Goal: Task Accomplishment & Management: Use online tool/utility

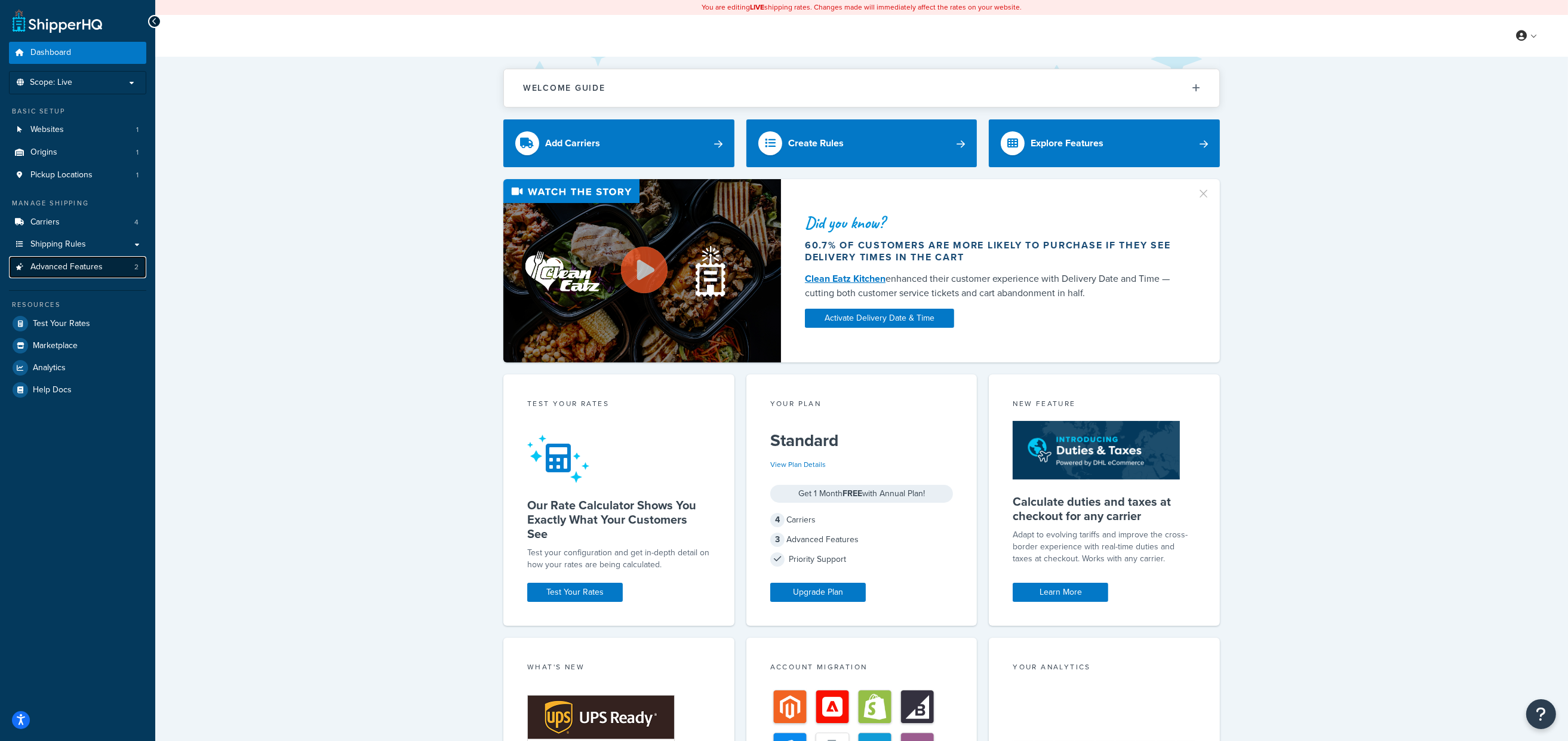
click at [100, 271] on span "Advanced Features" at bounding box center [67, 267] width 73 height 10
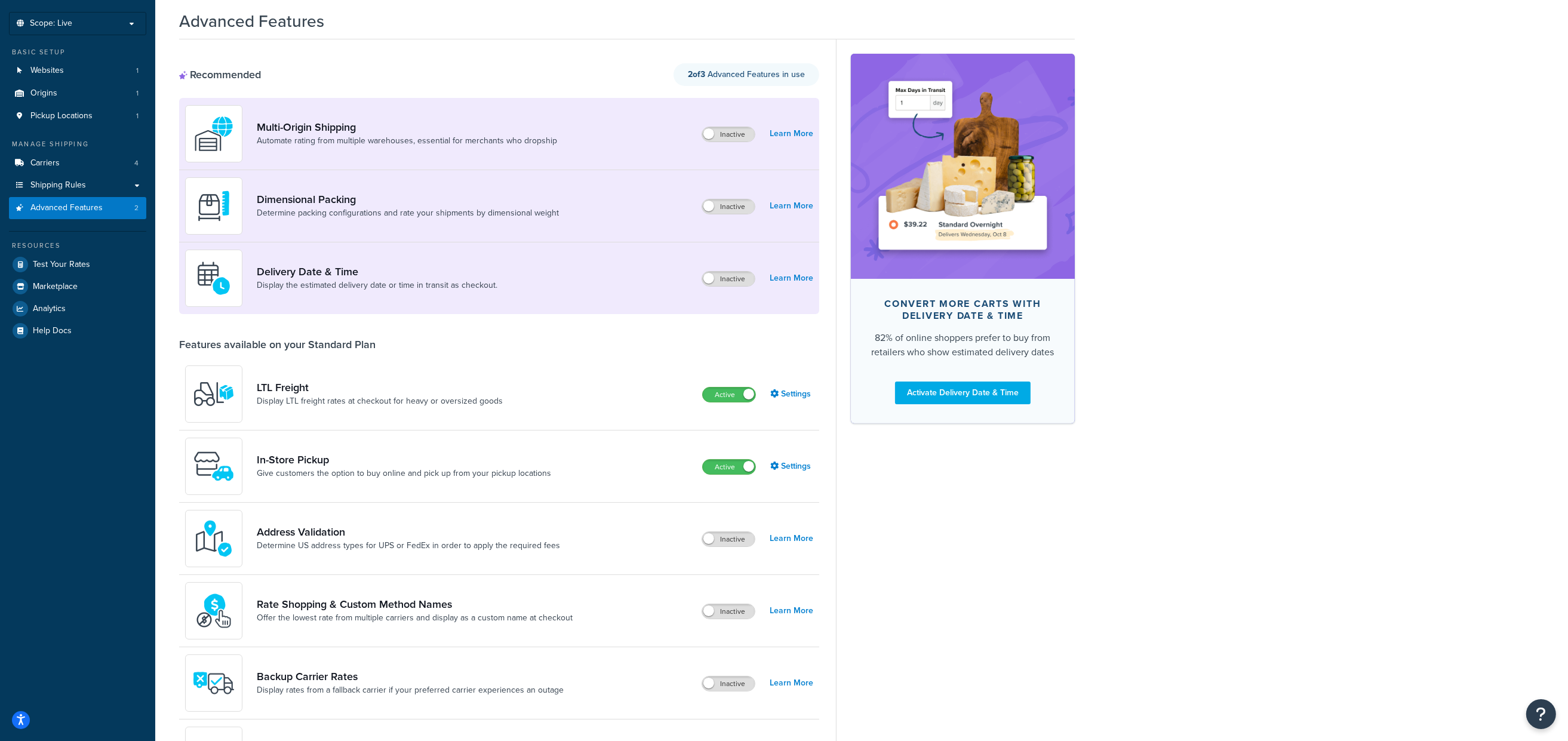
scroll to position [119, 0]
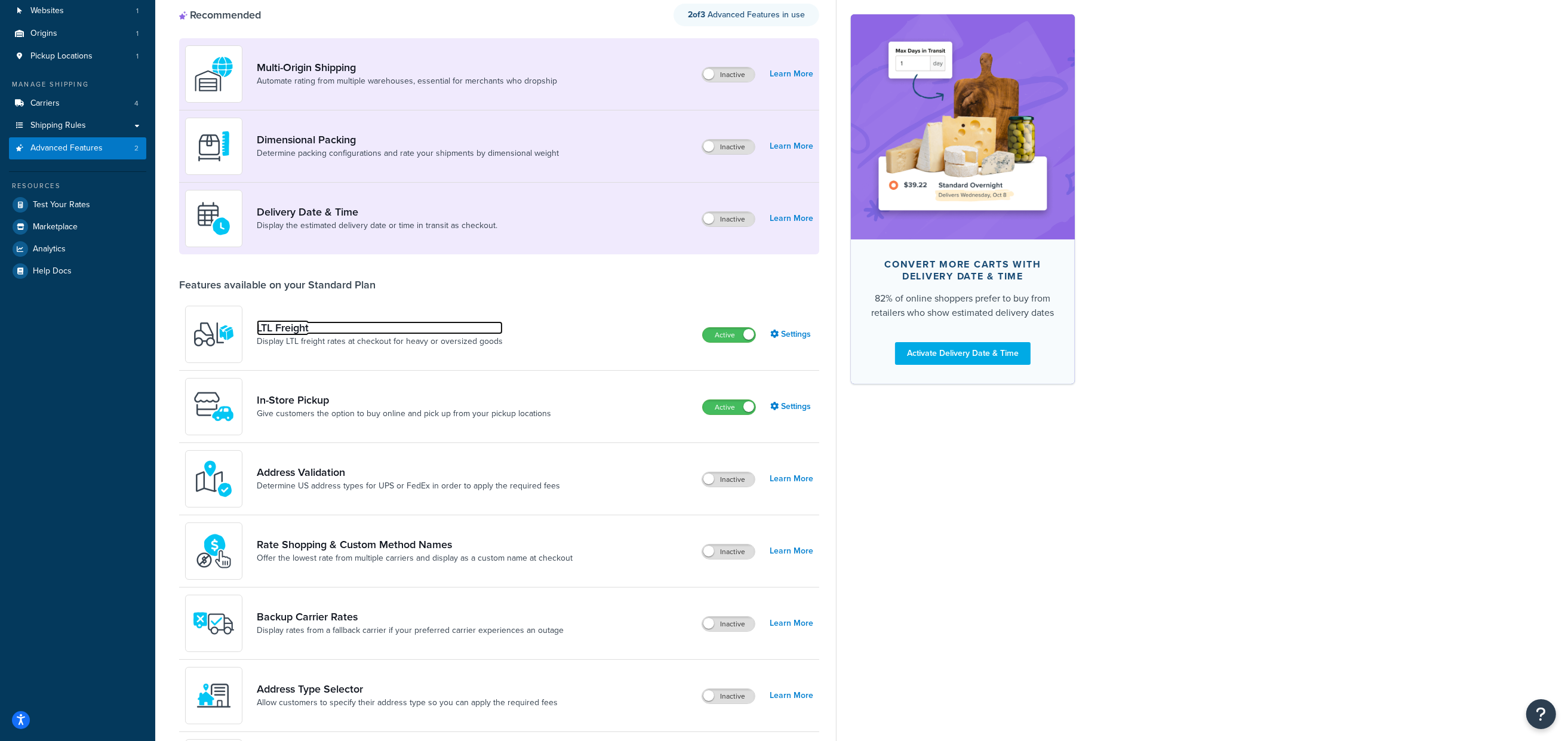
click at [296, 332] on link "LTL Freight" at bounding box center [380, 327] width 246 height 13
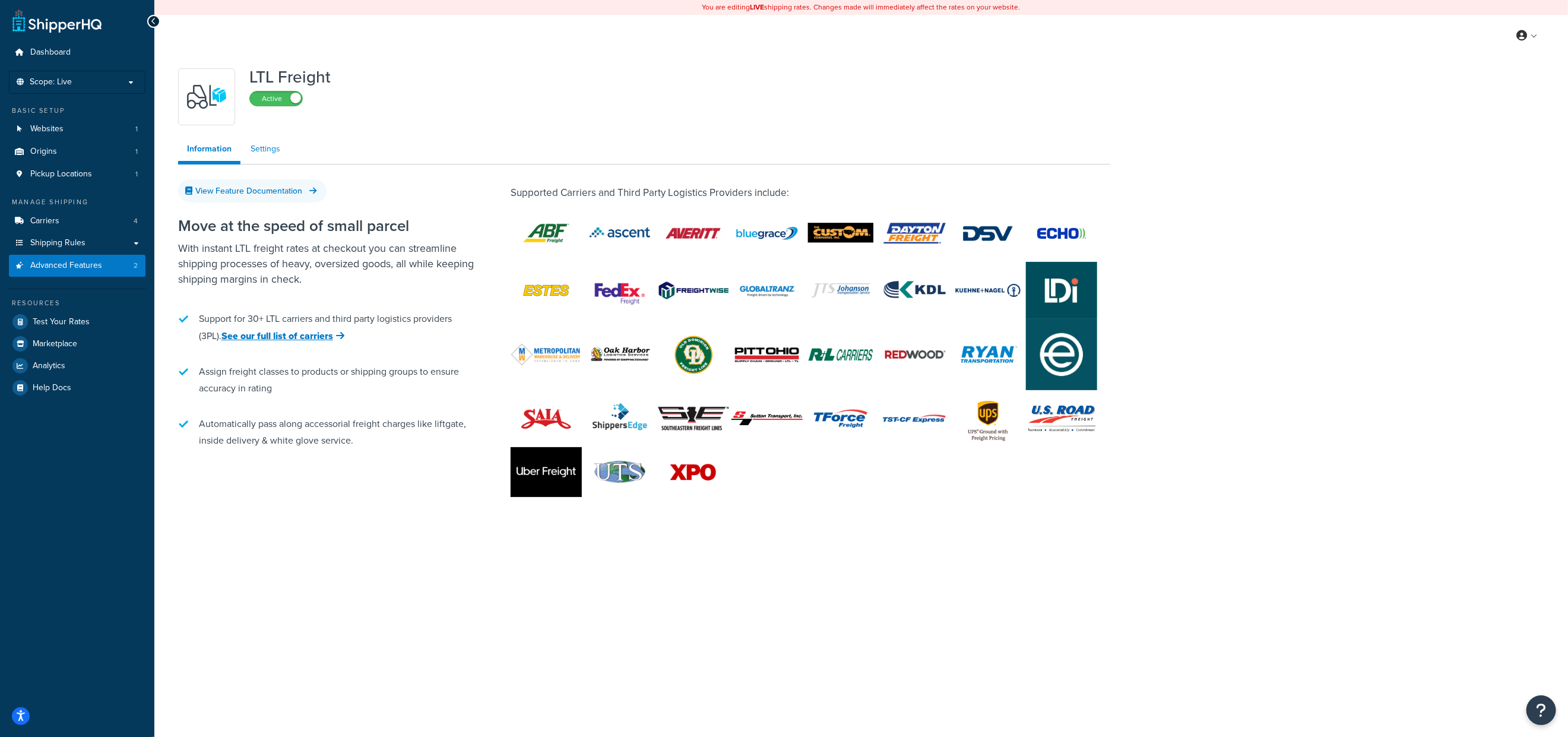
click at [248, 149] on link "Settings" at bounding box center [265, 148] width 48 height 24
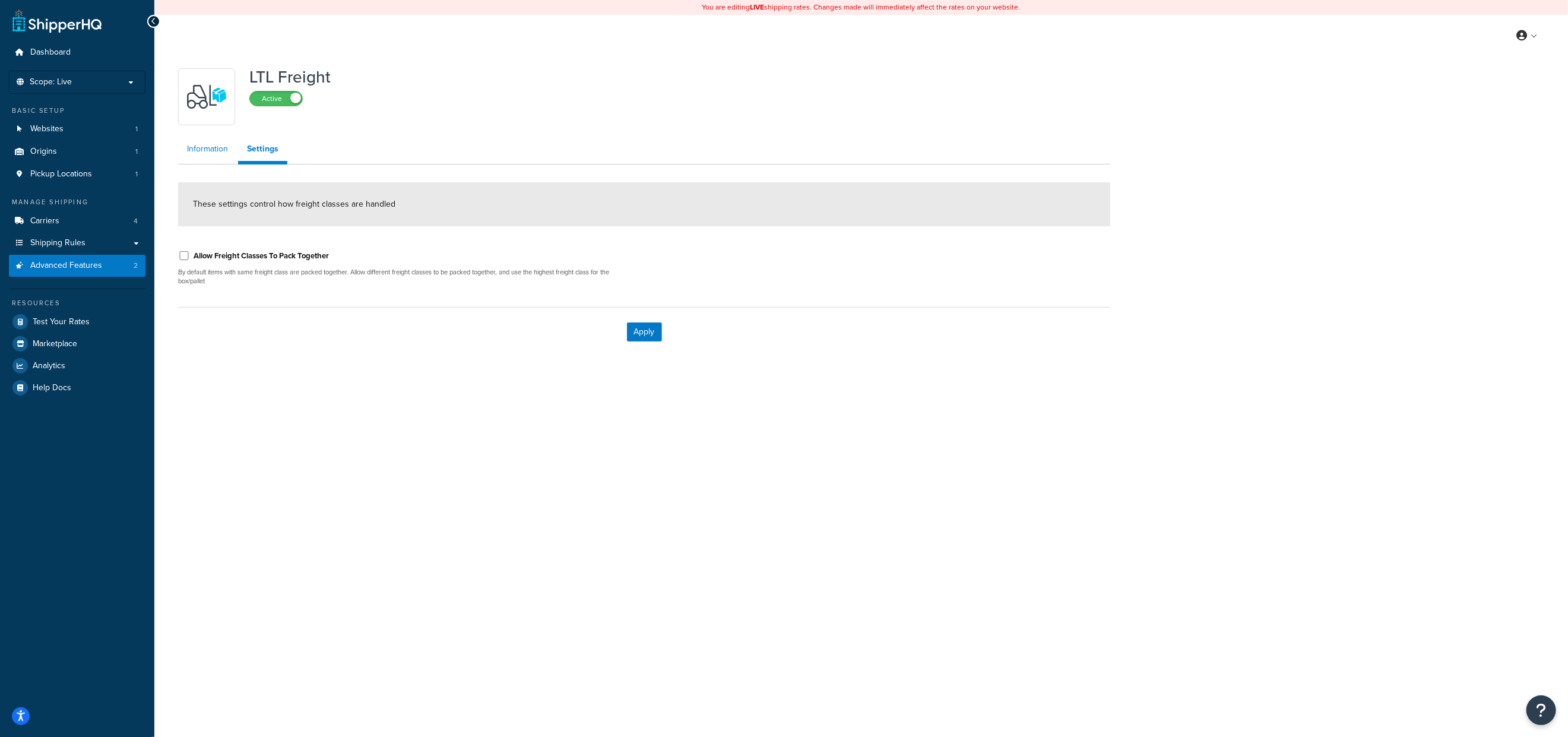
click at [218, 154] on link "Information" at bounding box center [207, 148] width 59 height 24
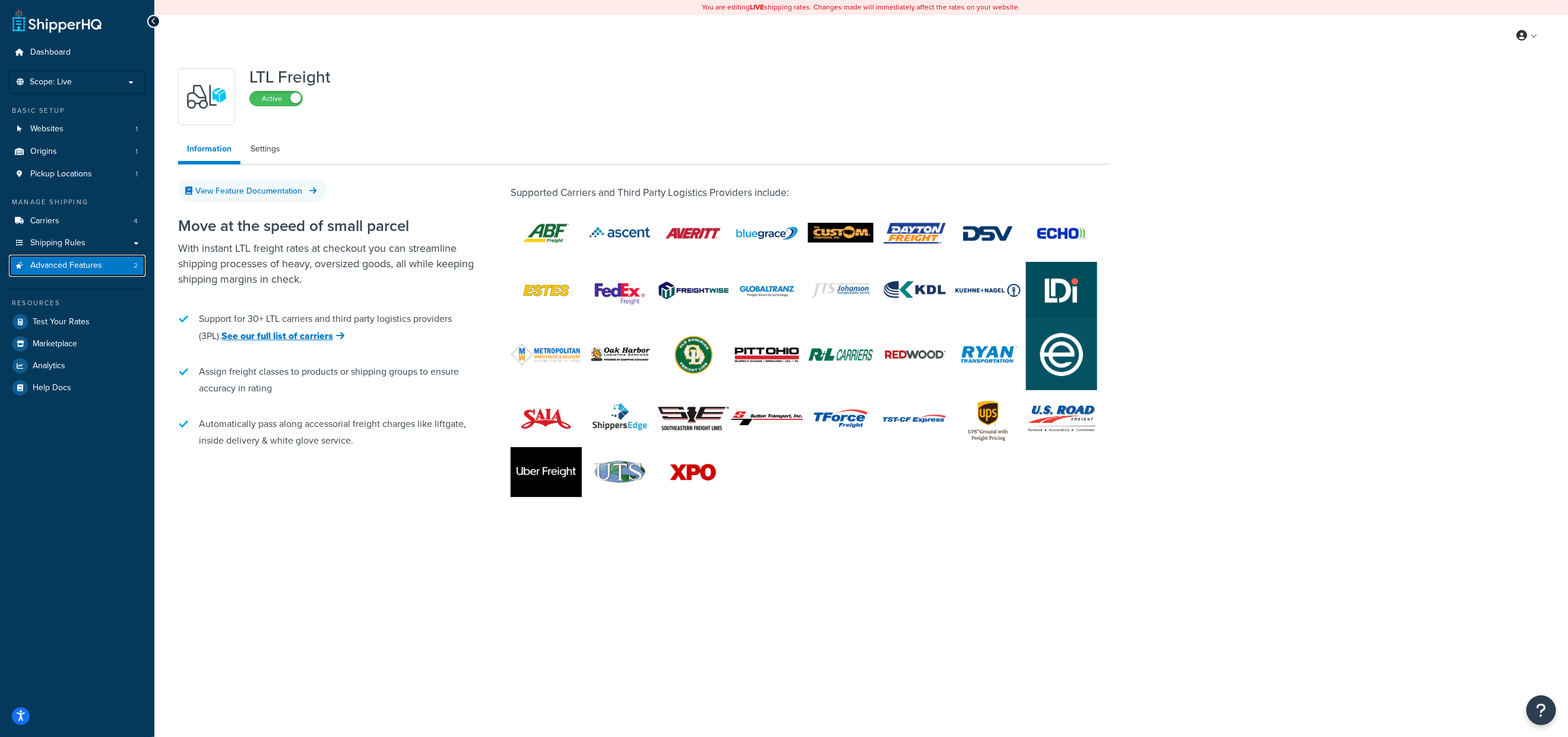
click at [79, 264] on span "Advanced Features" at bounding box center [67, 265] width 72 height 10
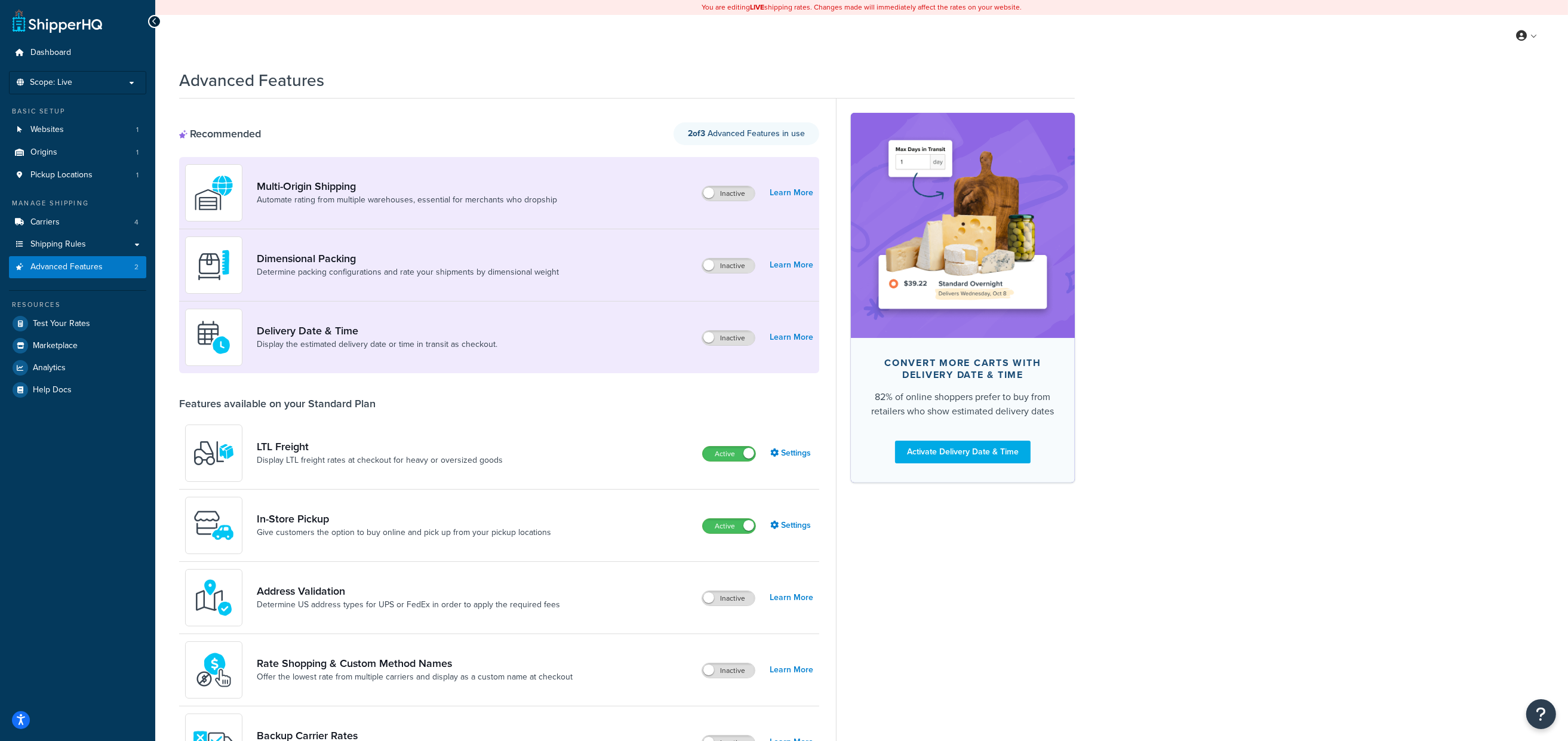
click at [575, 121] on div "Recommended 2 of 3 Advanced Features in use Multi-Origin Shipping Automate rati…" at bounding box center [498, 669] width 640 height 1142
drag, startPoint x: 1316, startPoint y: 227, endPoint x: 1309, endPoint y: 232, distance: 8.6
click at [1310, 230] on div "Advanced Features Recommended 2 of 3 Advanced Features in use Multi-Origin Ship…" at bounding box center [862, 666] width 1413 height 1207
click at [730, 337] on label "Inactive" at bounding box center [728, 337] width 52 height 14
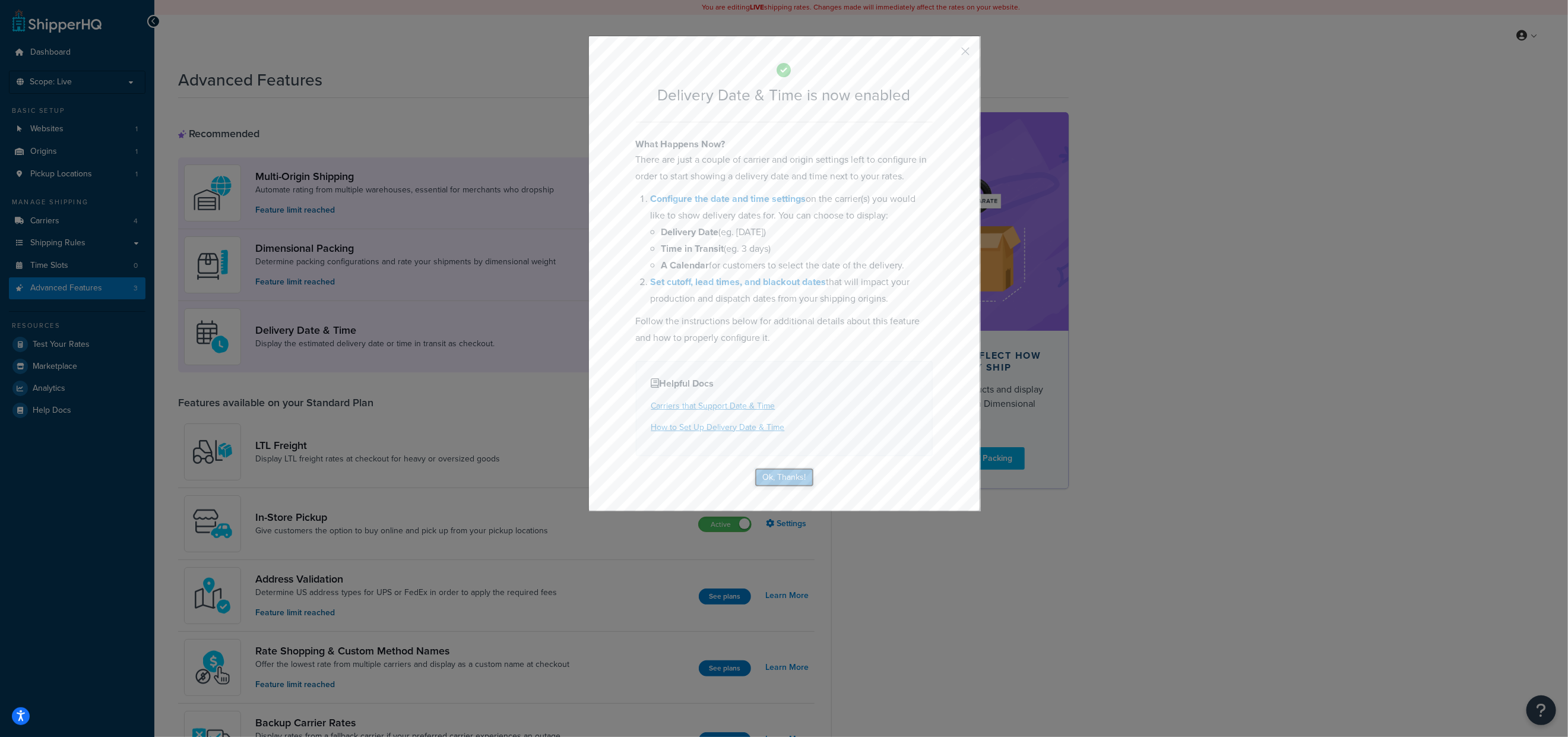
click at [787, 479] on button "Ok, Thanks!" at bounding box center [784, 477] width 59 height 19
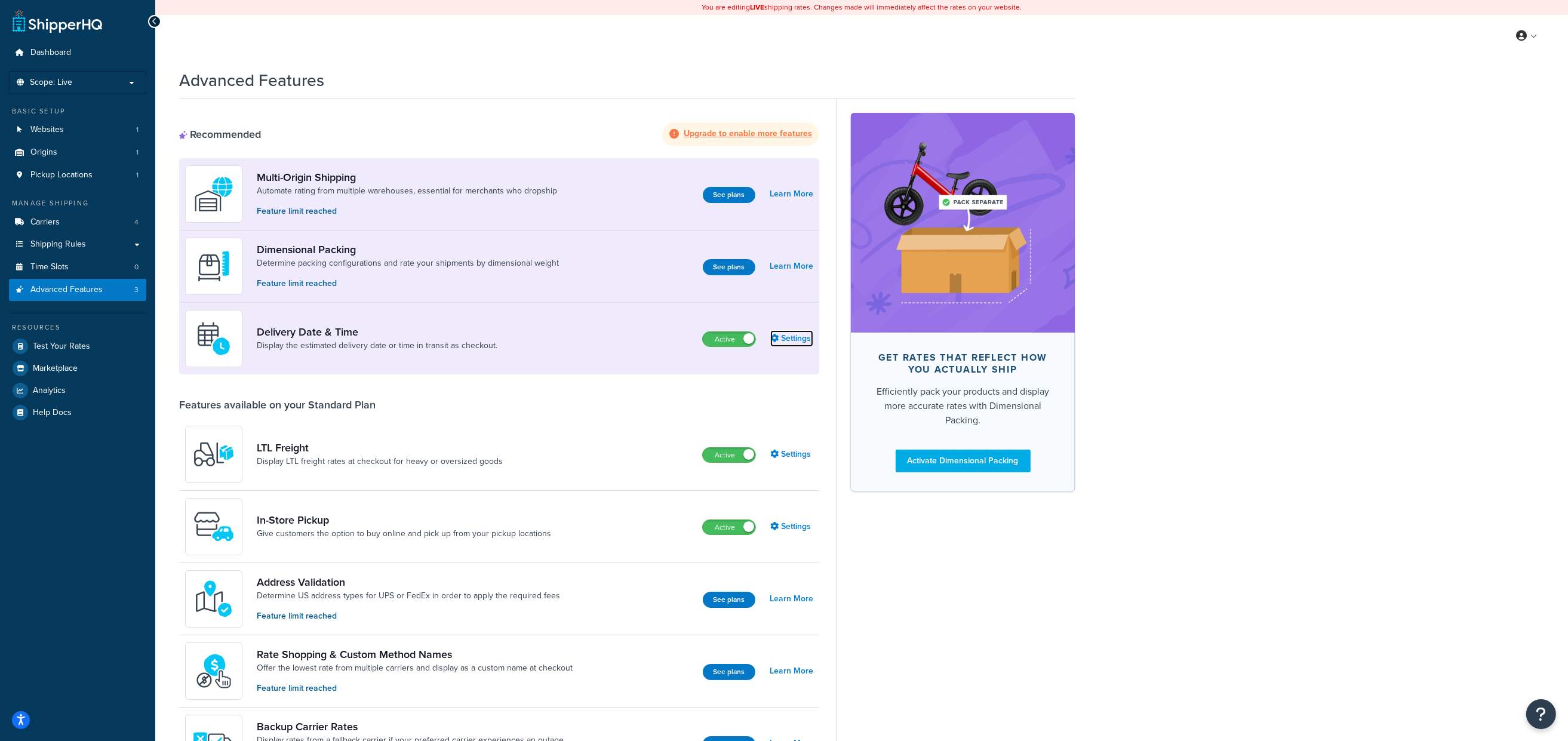
click at [782, 331] on link "Settings" at bounding box center [792, 338] width 43 height 17
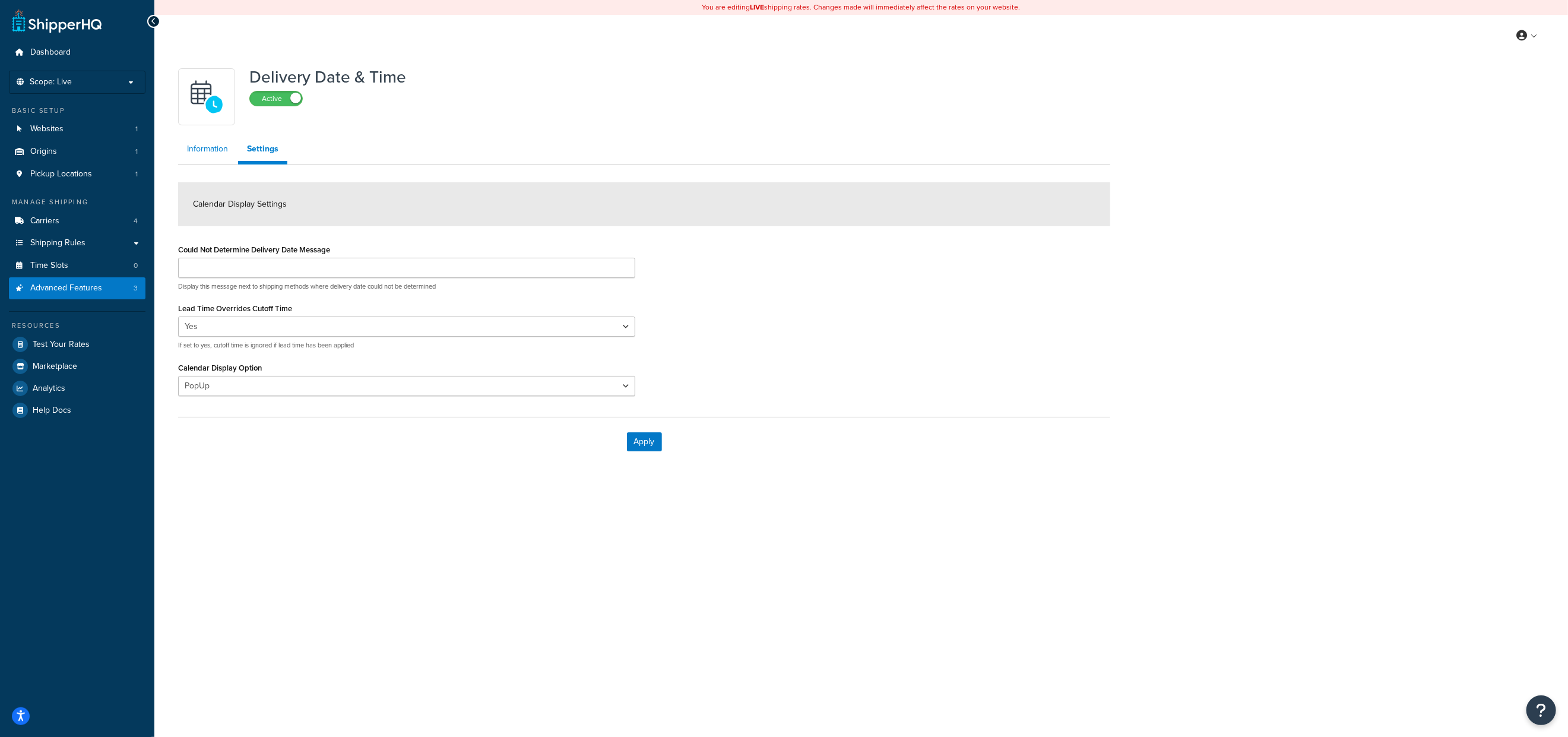
click at [213, 153] on link "Information" at bounding box center [207, 148] width 59 height 24
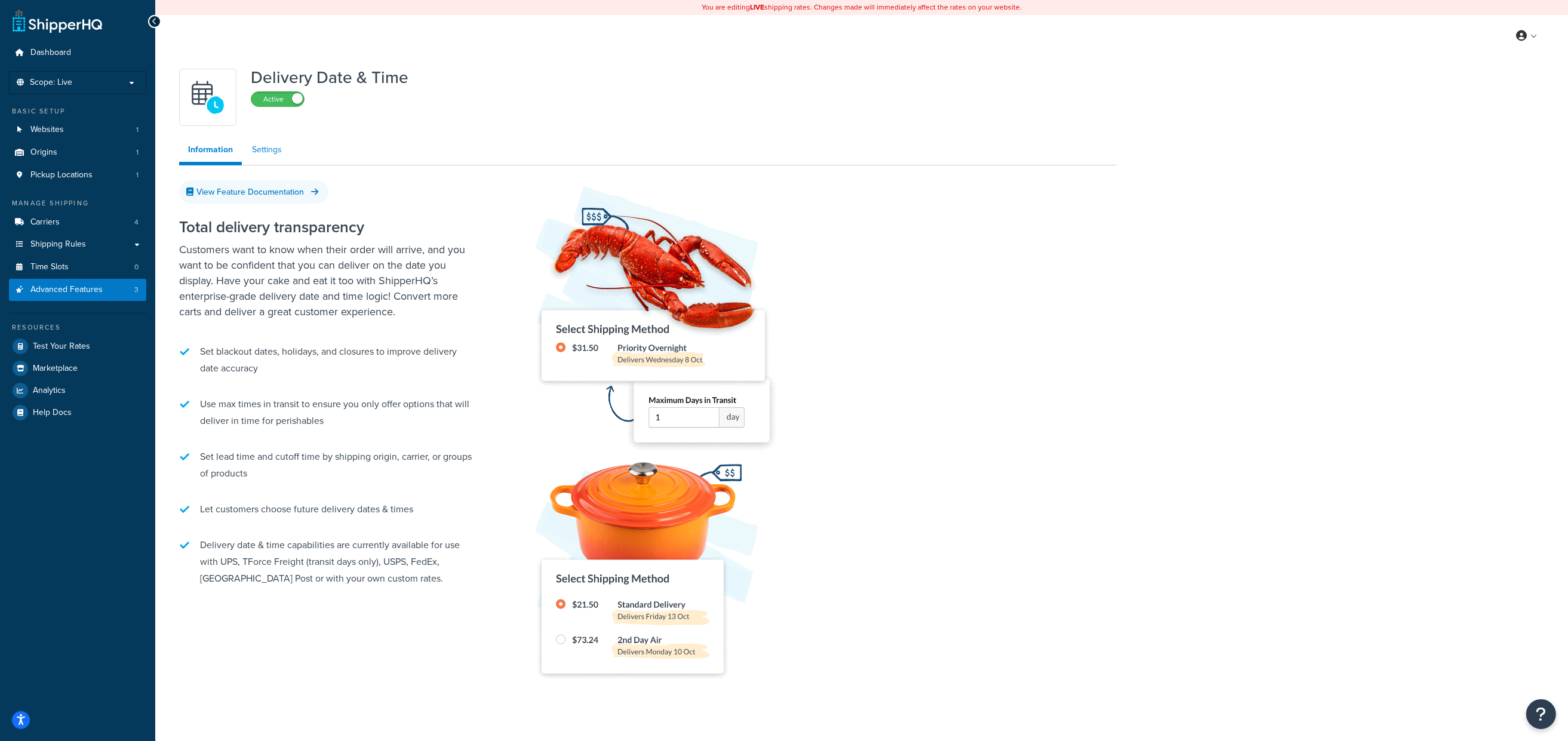
click at [269, 151] on link "Settings" at bounding box center [267, 149] width 48 height 24
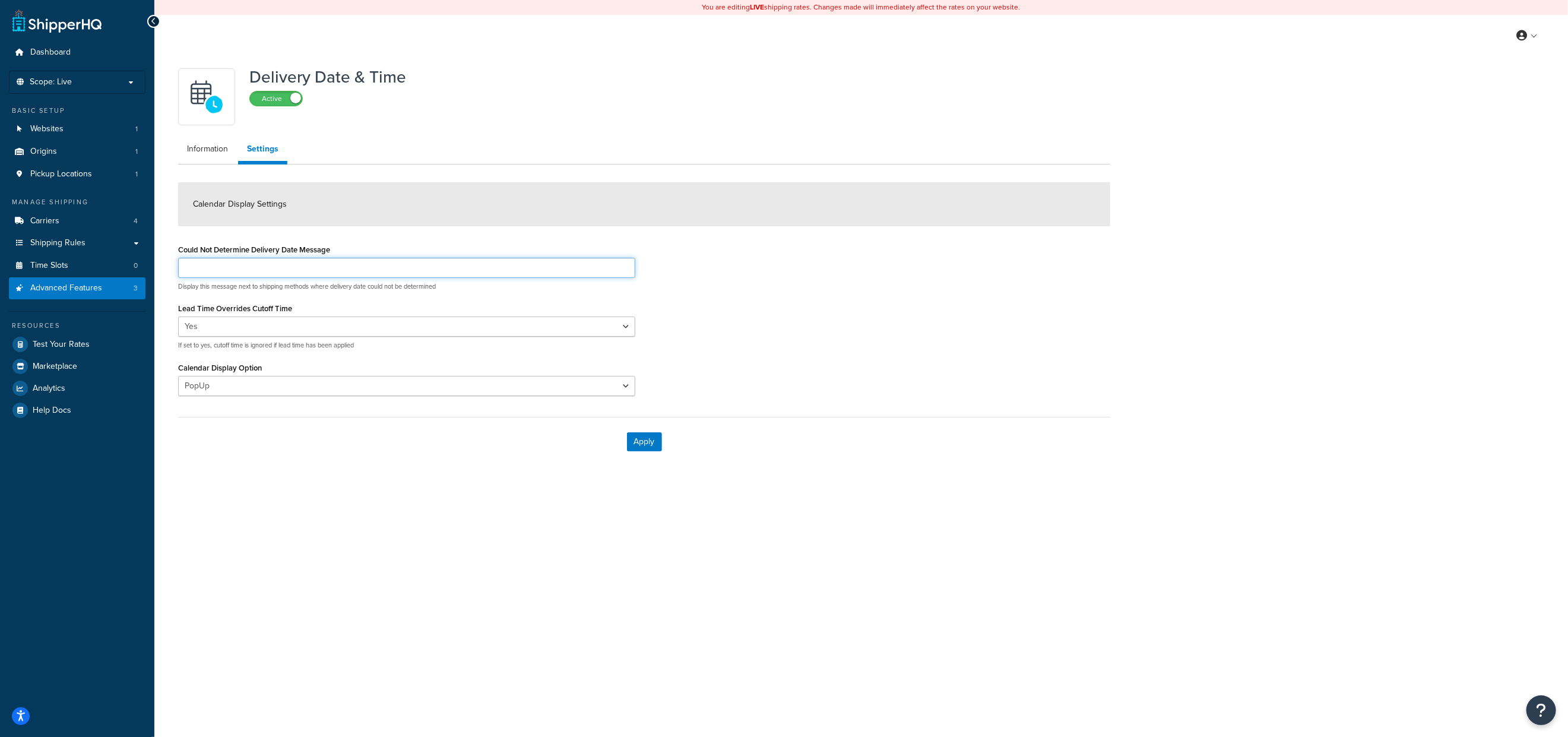
click at [490, 275] on input "Could Not Determine Delivery Date Message" at bounding box center [406, 268] width 457 height 20
click at [834, 282] on div "Could Not Determine Delivery Date Message Display this message next to shipping…" at bounding box center [644, 323] width 950 height 164
click at [296, 332] on select "Yes No" at bounding box center [406, 326] width 457 height 20
click at [317, 389] on select "PopUp Inline" at bounding box center [406, 386] width 457 height 20
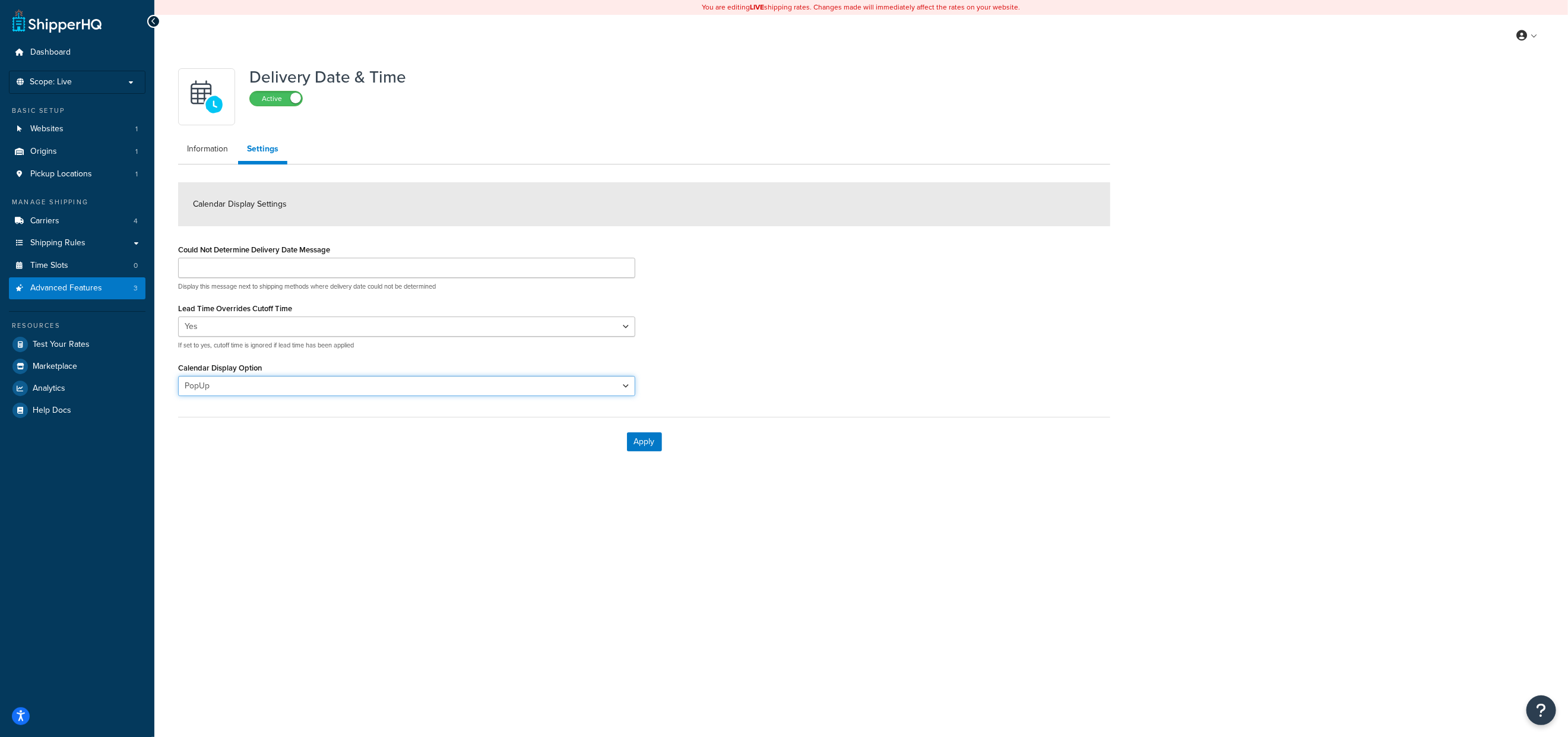
click at [317, 389] on select "PopUp Inline" at bounding box center [406, 386] width 457 height 20
click at [326, 469] on div "Delivery Date & Time Active Information Settings Calendar Display Settings Coul…" at bounding box center [861, 276] width 1413 height 439
click at [207, 131] on div "Delivery Date & Time Active Information Settings Calendar Display Settings Coul…" at bounding box center [644, 264] width 950 height 404
click at [208, 147] on link "Information" at bounding box center [207, 148] width 59 height 24
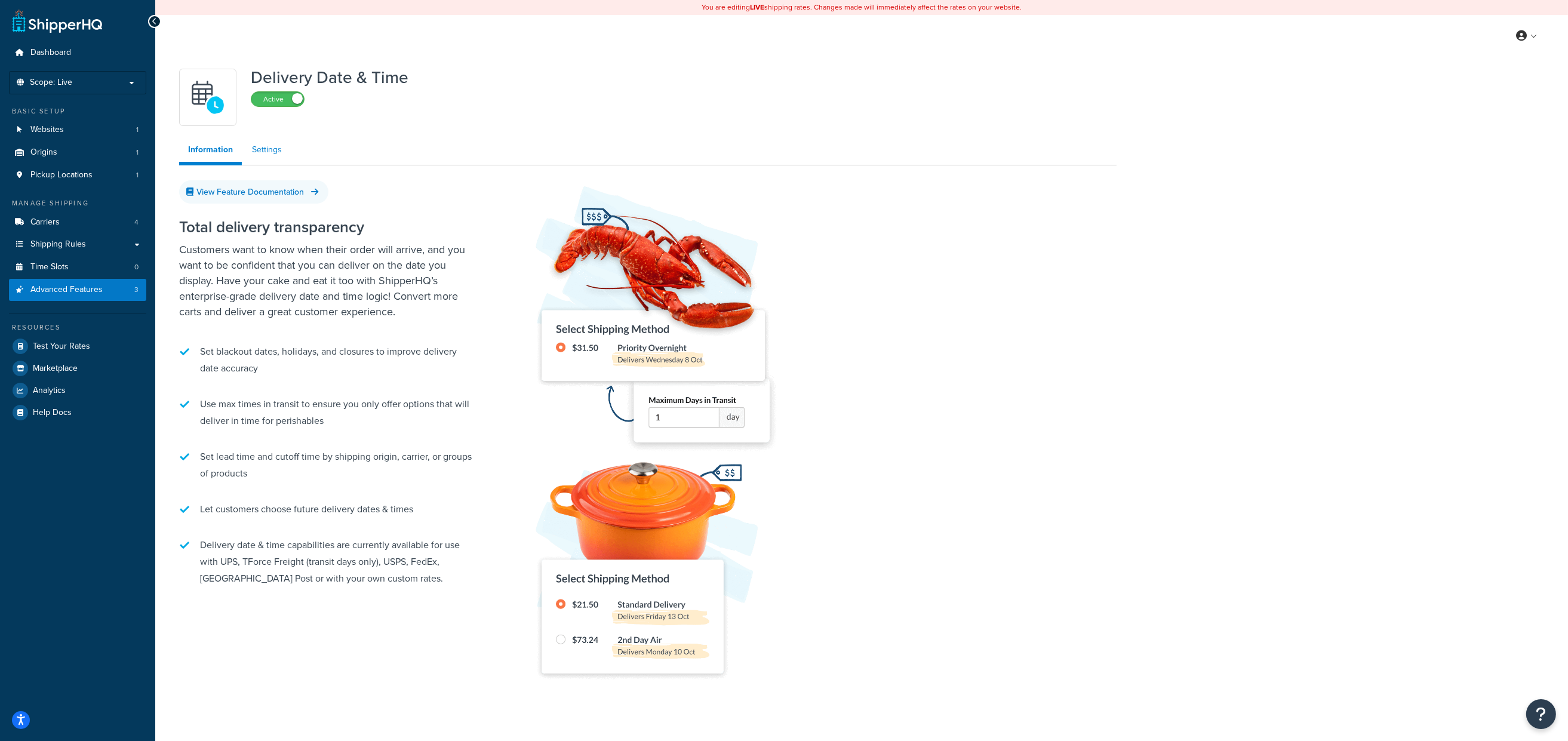
click at [277, 147] on link "Settings" at bounding box center [267, 149] width 48 height 24
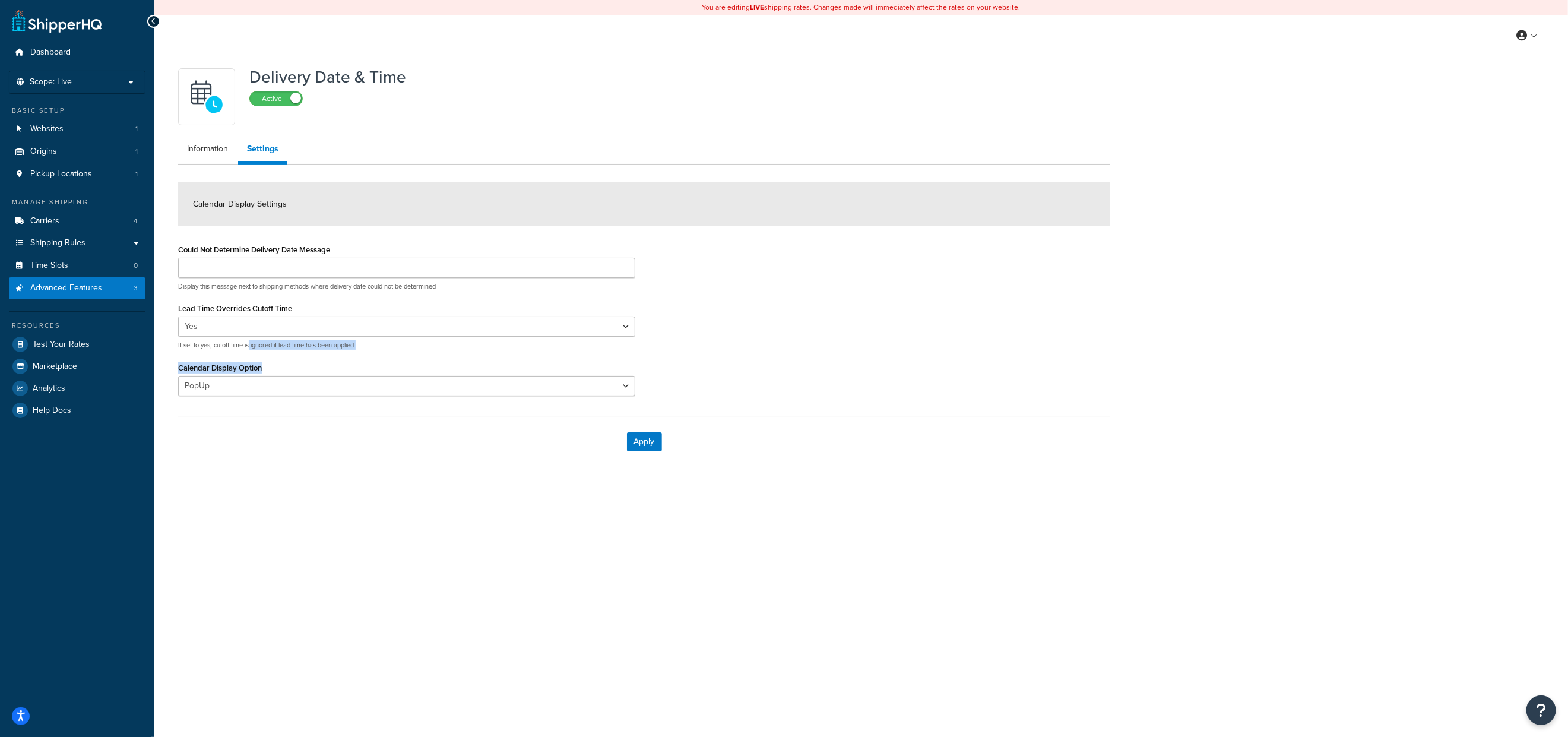
drag, startPoint x: 250, startPoint y: 346, endPoint x: 382, endPoint y: 350, distance: 132.1
click at [382, 350] on div "Could Not Determine Delivery Date Message Display this message next to shipping…" at bounding box center [406, 323] width 475 height 164
click at [402, 353] on div "Could Not Determine Delivery Date Message Display this message next to shipping…" at bounding box center [406, 323] width 475 height 164
click at [584, 340] on div "Yes No If set to yes, cutoff time is ignored if lead time has been applied" at bounding box center [406, 333] width 457 height 33
click at [655, 439] on button "Apply" at bounding box center [644, 441] width 35 height 19
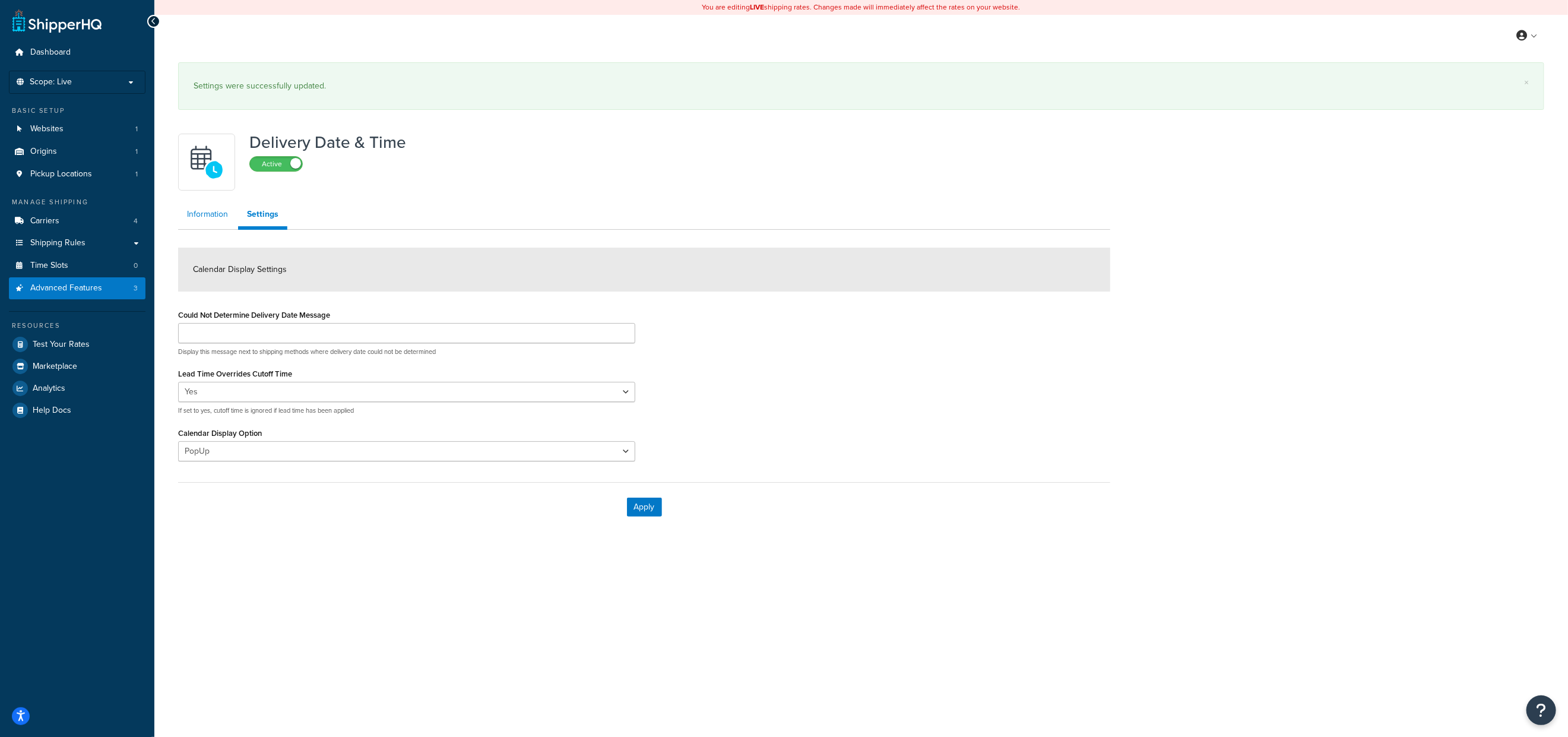
click at [210, 223] on link "Information" at bounding box center [207, 214] width 59 height 24
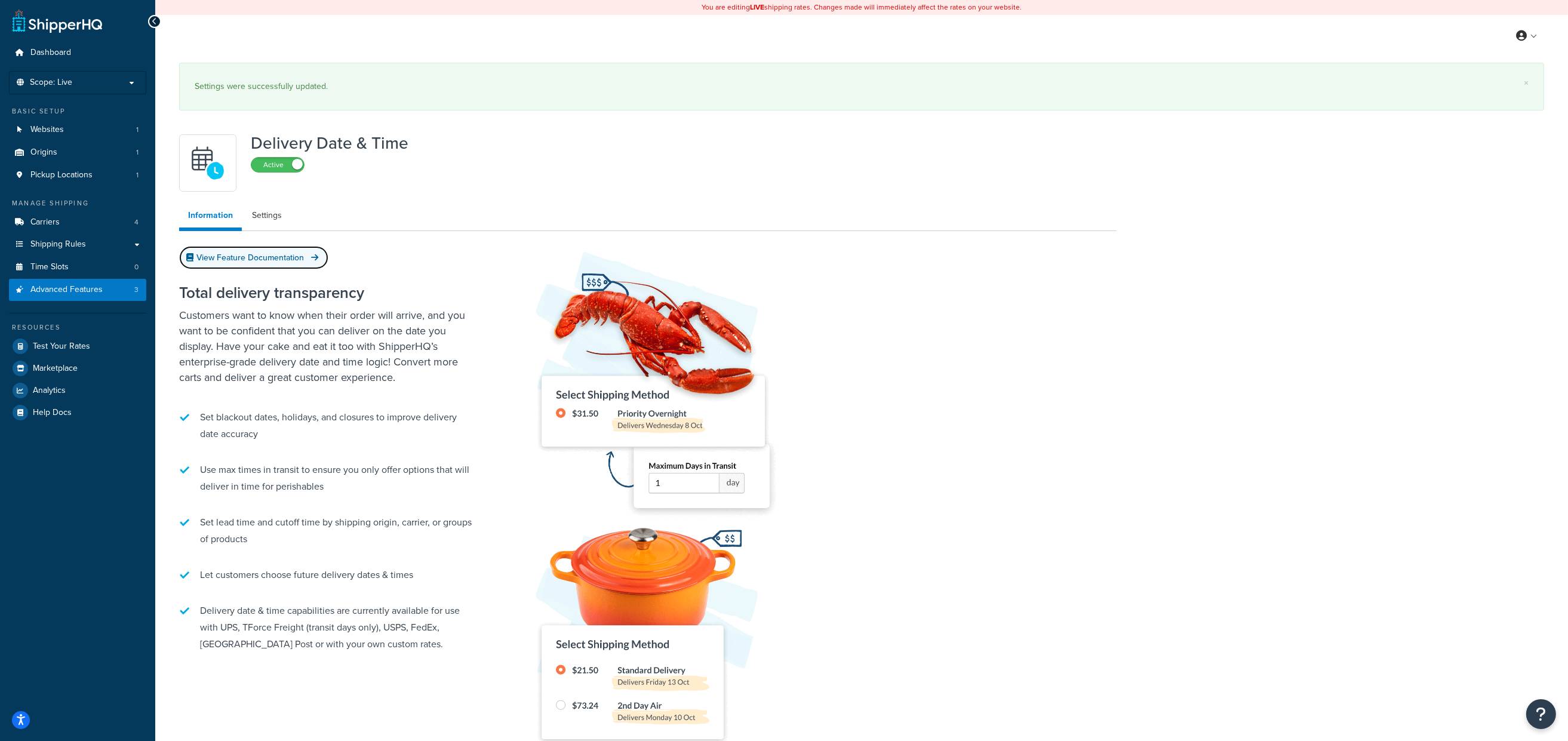
click at [281, 257] on link "View Feature Documentation" at bounding box center [253, 257] width 149 height 23
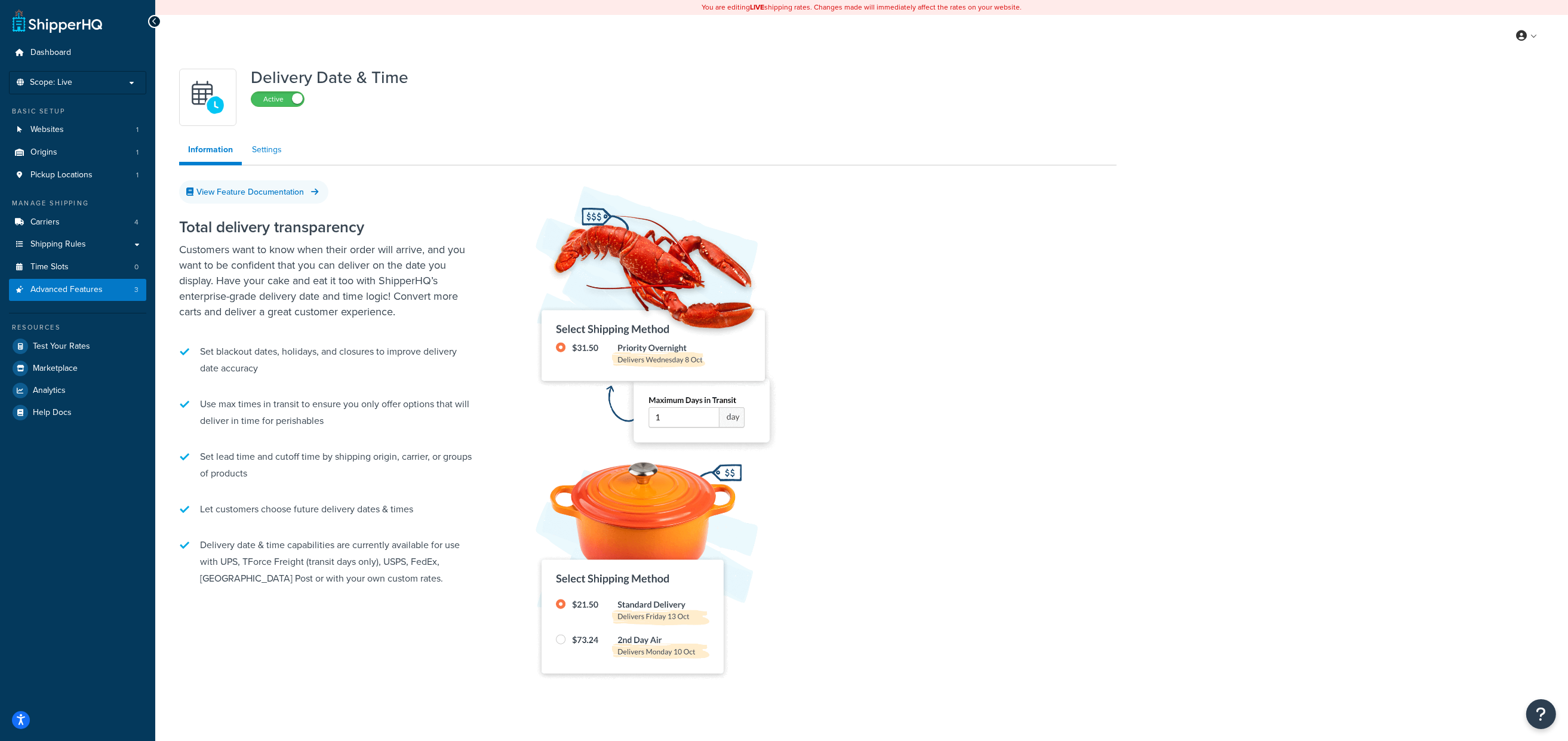
click at [280, 151] on link "Settings" at bounding box center [267, 149] width 48 height 24
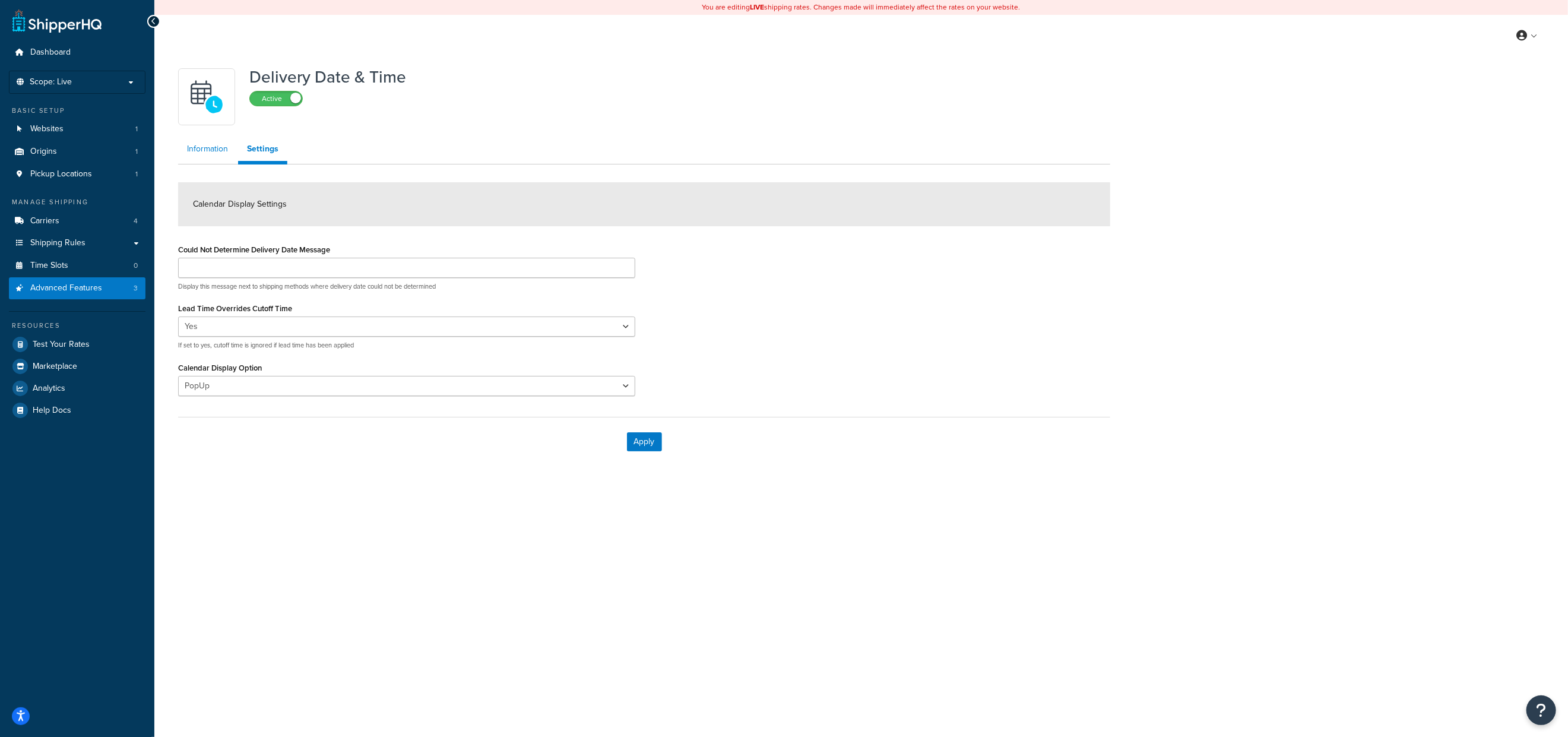
click at [207, 153] on link "Information" at bounding box center [207, 148] width 59 height 24
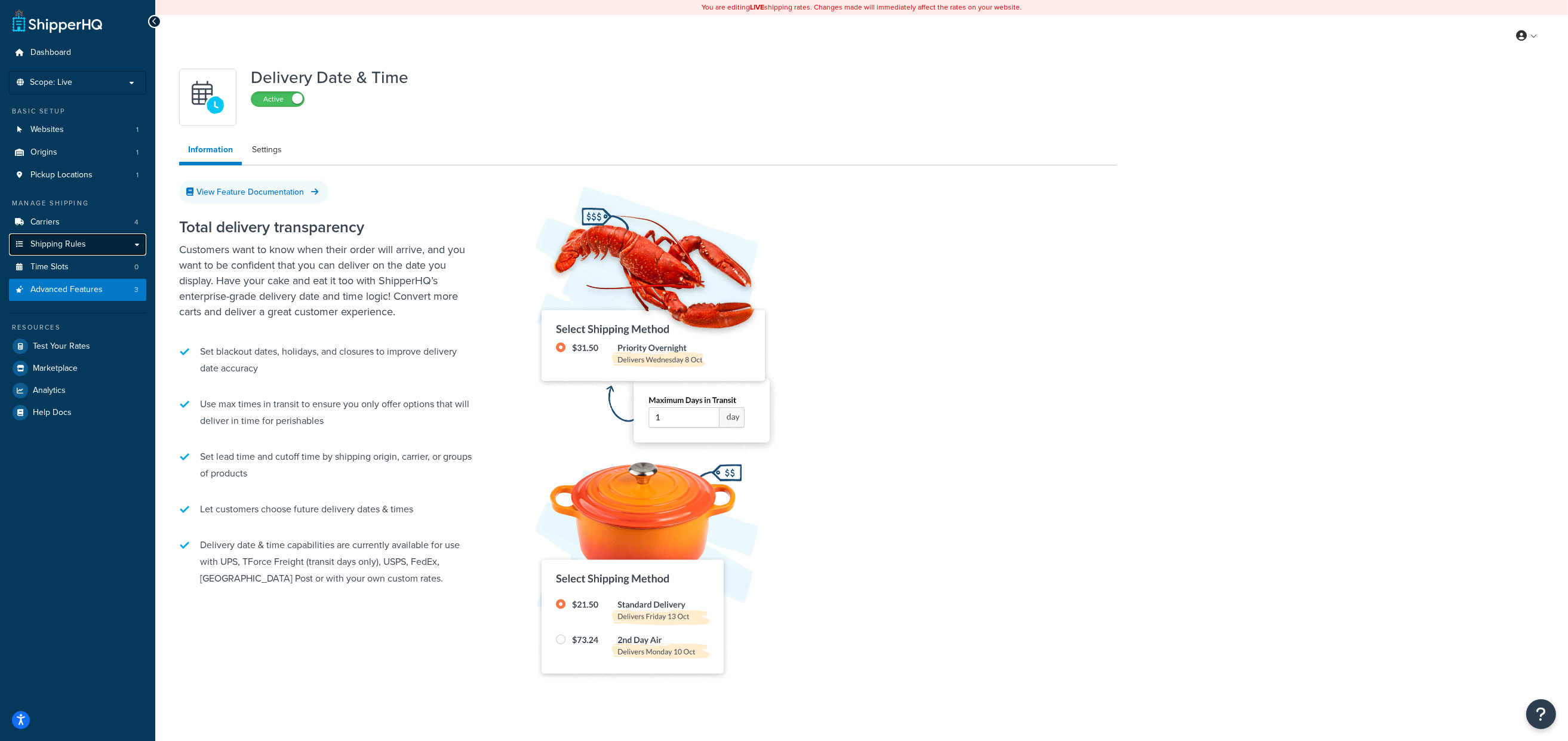
click at [80, 243] on span "Shipping Rules" at bounding box center [58, 245] width 55 height 10
click at [74, 270] on link "Time Slots 0" at bounding box center [77, 267] width 137 height 22
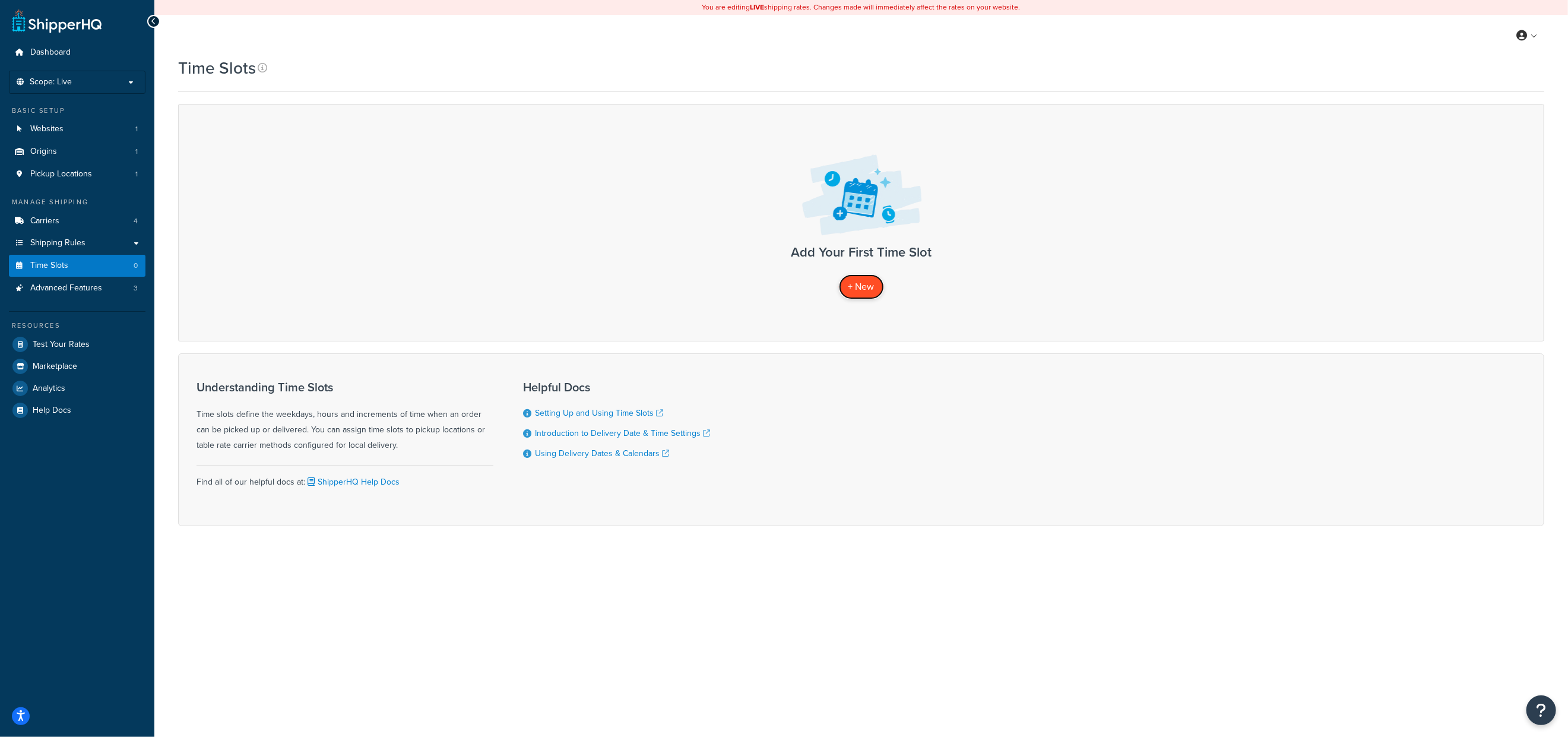
click at [852, 287] on span "+ New" at bounding box center [861, 287] width 26 height 13
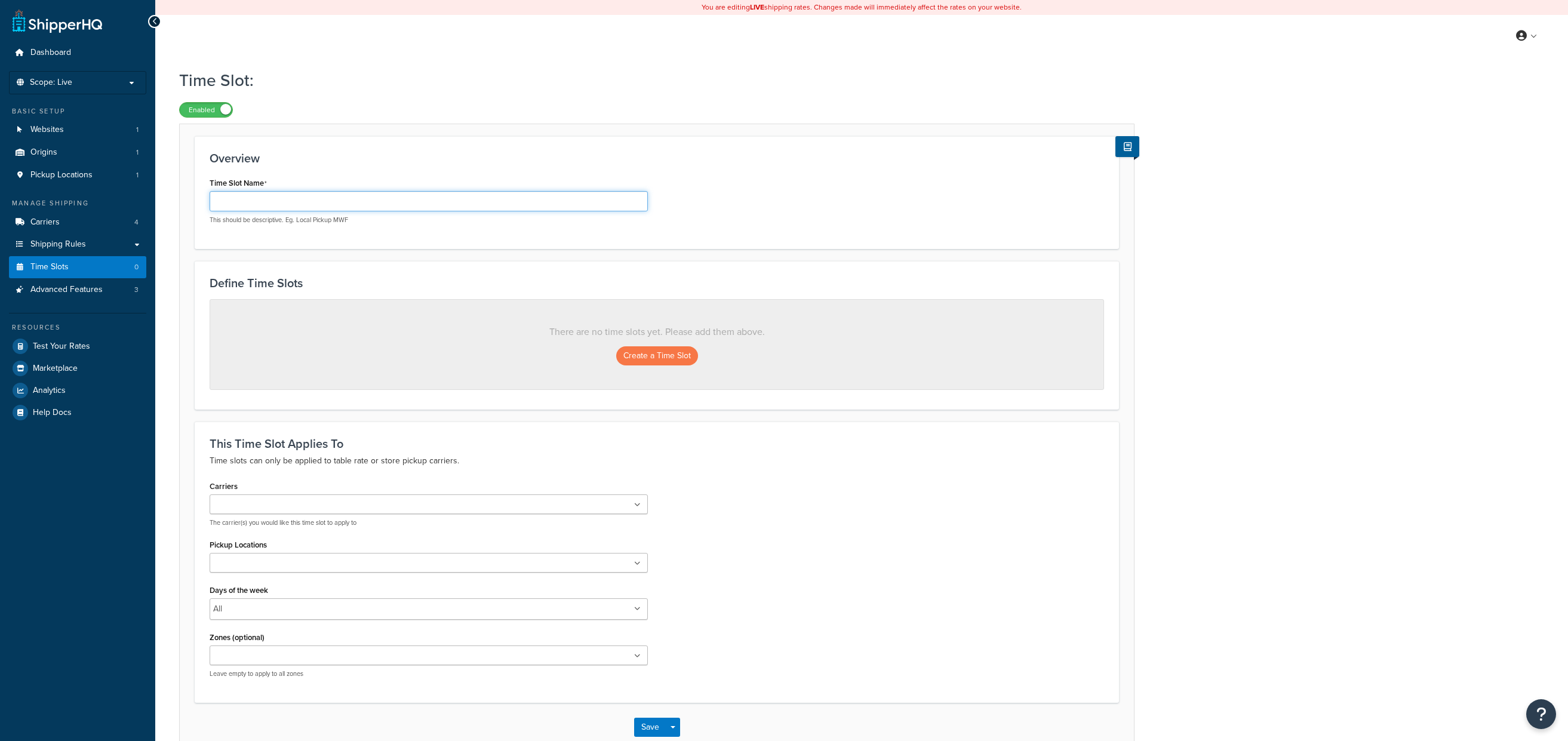
click at [462, 200] on input "Time Slot Name" at bounding box center [428, 201] width 438 height 20
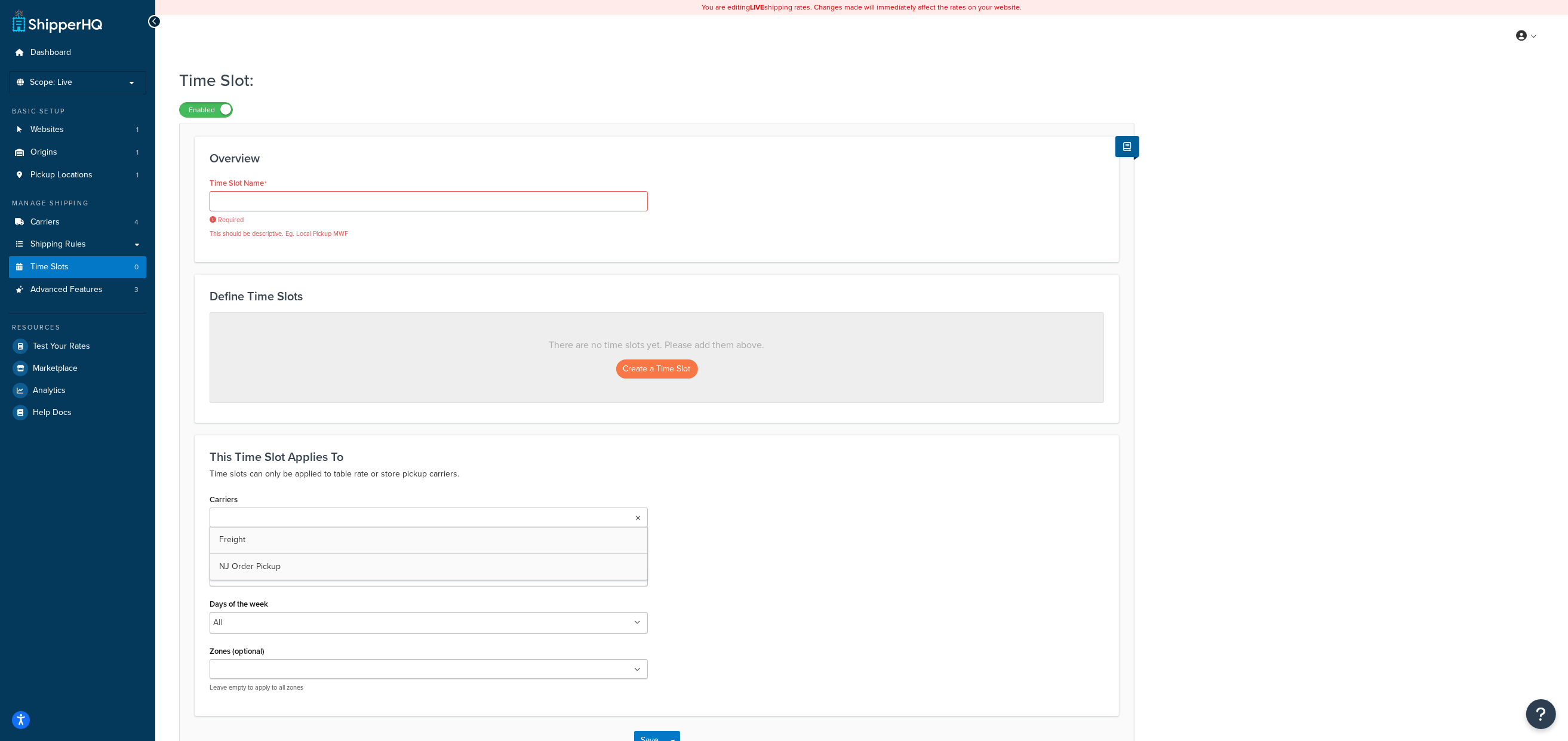
click at [552, 509] on ul at bounding box center [428, 517] width 438 height 20
click at [693, 474] on p "Time slots can only be applied to table rate or store pickup carriers." at bounding box center [656, 474] width 894 height 14
click at [200, 109] on label "Enabled" at bounding box center [205, 109] width 52 height 14
click at [87, 269] on link "Time Slots 0" at bounding box center [77, 267] width 137 height 22
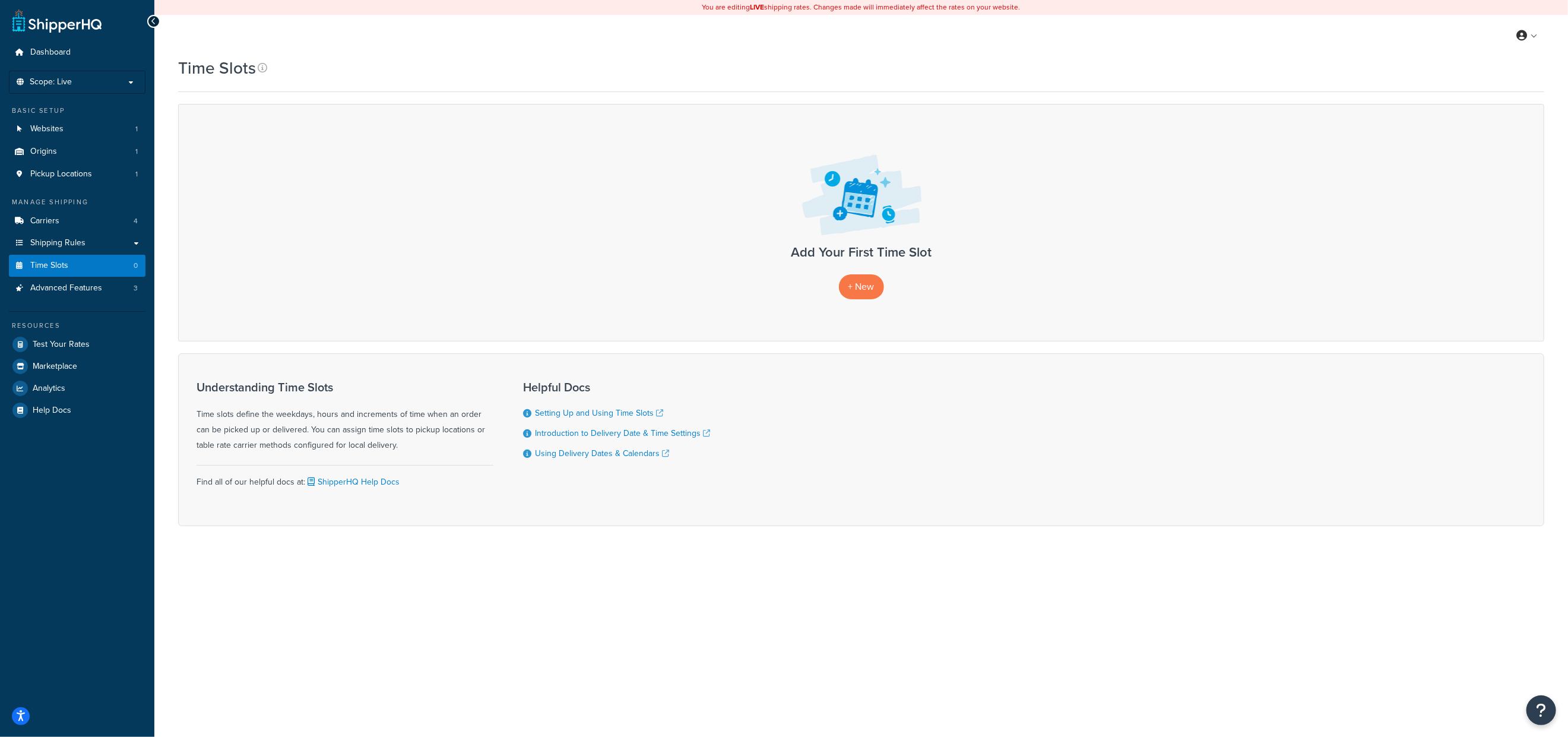
click at [1342, 386] on div "Understanding Time Slots Time slots define the weekdays, hours and increments o…" at bounding box center [860, 439] width 1366 height 173
click at [1358, 333] on div "Add Your First Time Slot + New" at bounding box center [860, 222] width 1366 height 237
click at [1416, 45] on div "My Profile Billing Global Settings Contact Us Logout" at bounding box center [861, 35] width 1413 height 42
